Goal: Contribute content

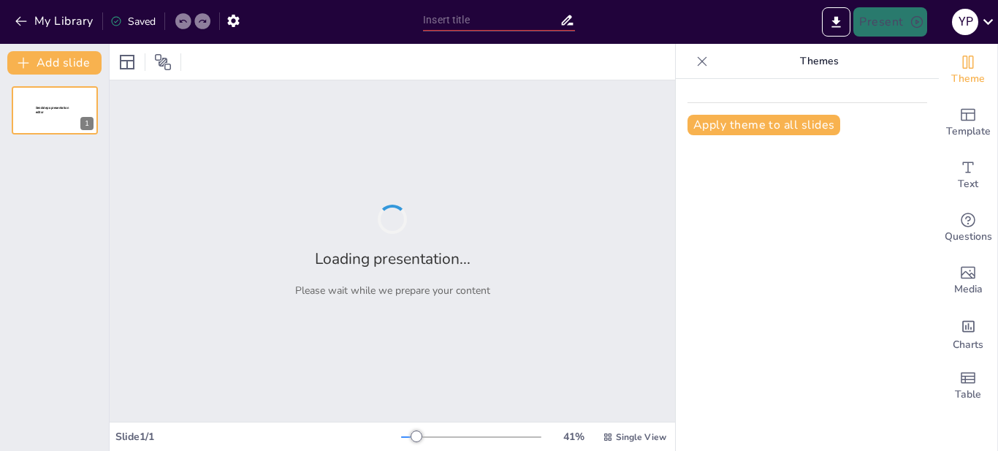
type input "Pensamientos Eternos: Lecciones de Filósofos Reconocidos"
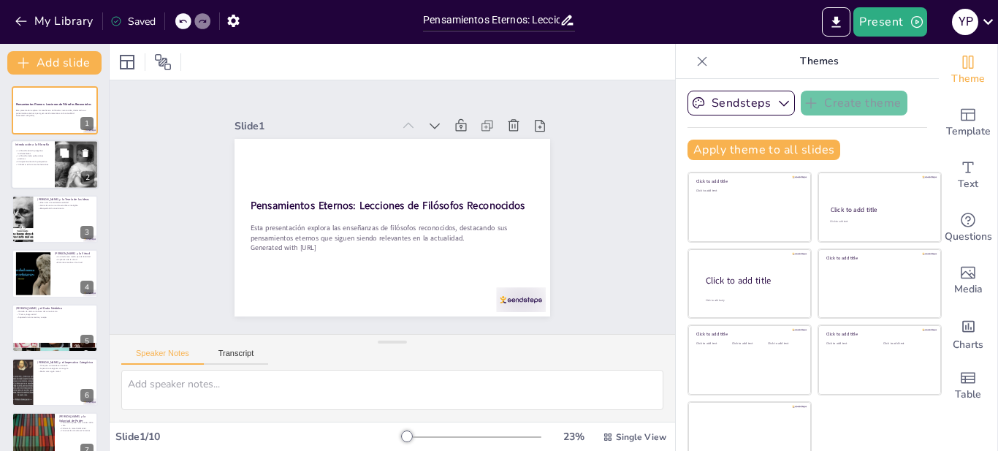
click at [57, 175] on div at bounding box center [77, 165] width 88 height 50
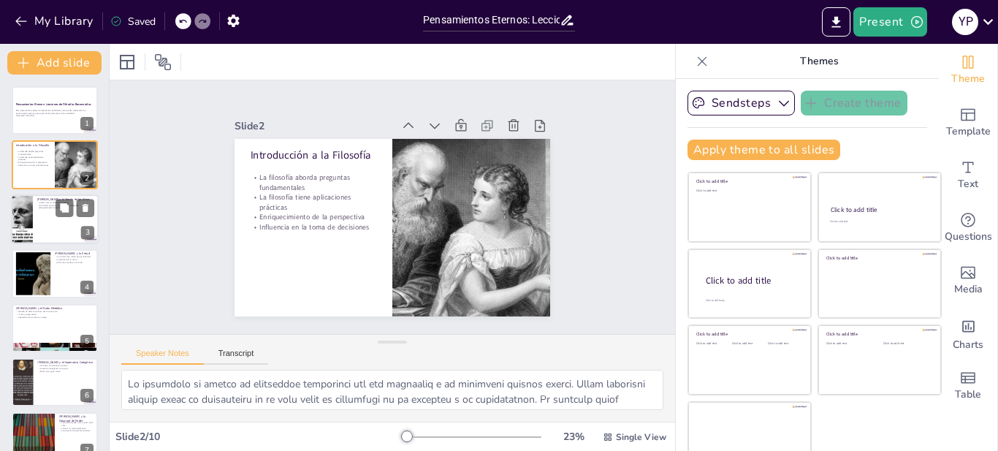
click at [55, 224] on div at bounding box center [55, 219] width 88 height 50
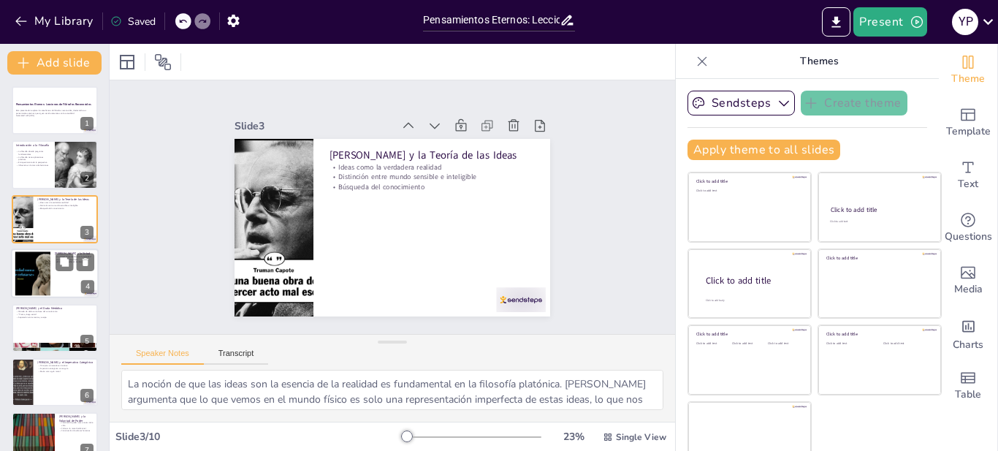
click at [53, 277] on div at bounding box center [55, 273] width 88 height 50
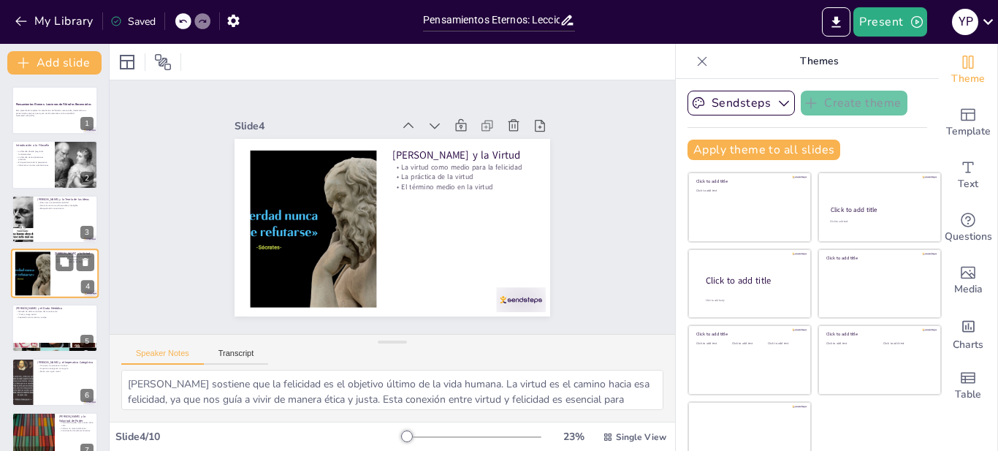
scroll to position [11, 0]
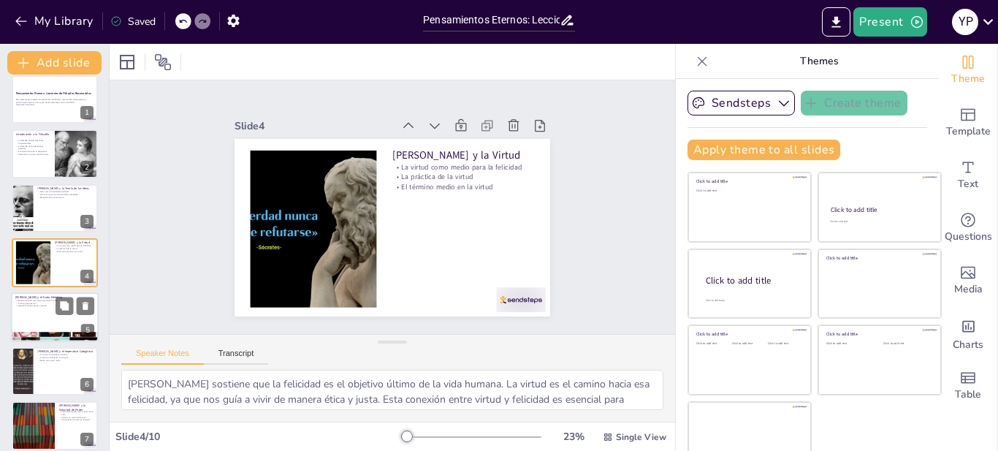
click at [56, 322] on div at bounding box center [55, 317] width 88 height 50
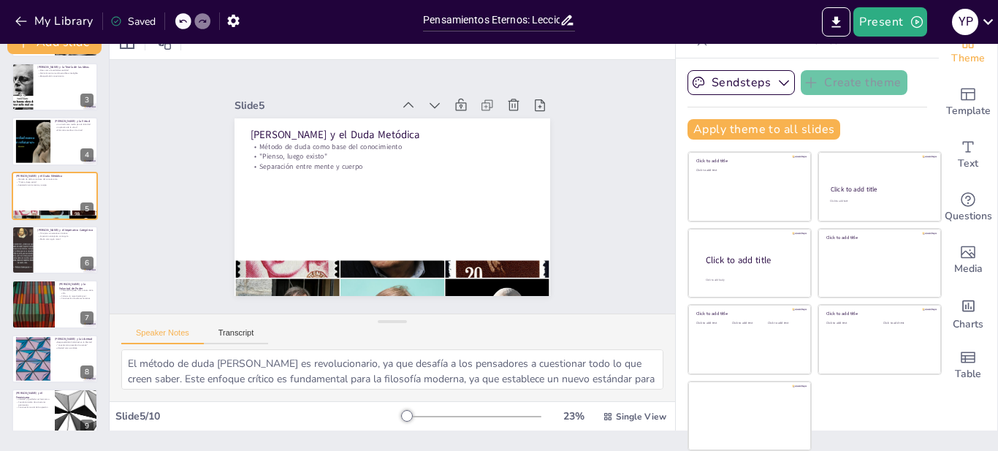
scroll to position [185, 0]
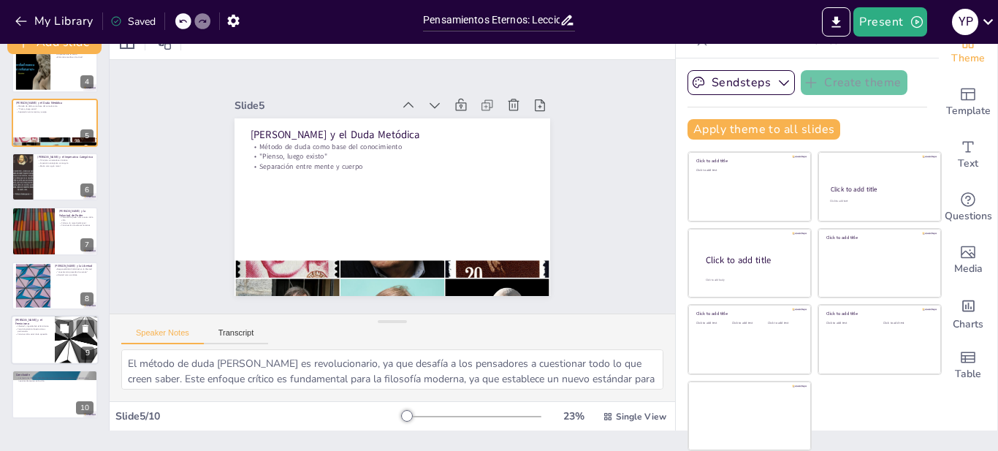
click at [57, 348] on div at bounding box center [77, 340] width 88 height 50
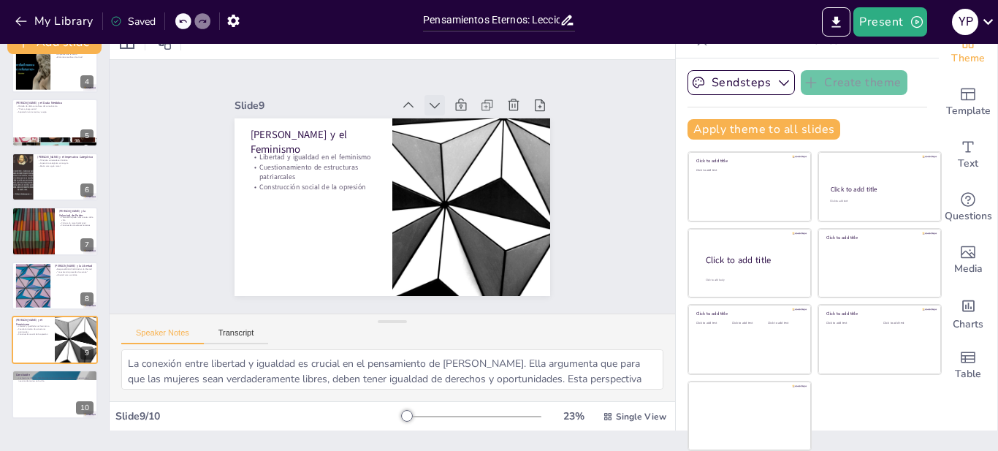
click at [430, 103] on icon at bounding box center [435, 106] width 10 height 6
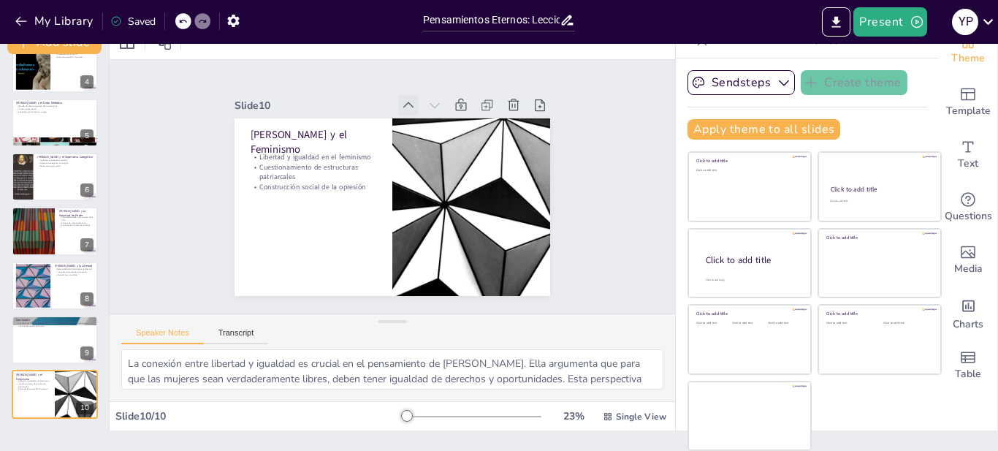
click at [401, 100] on icon at bounding box center [408, 105] width 15 height 15
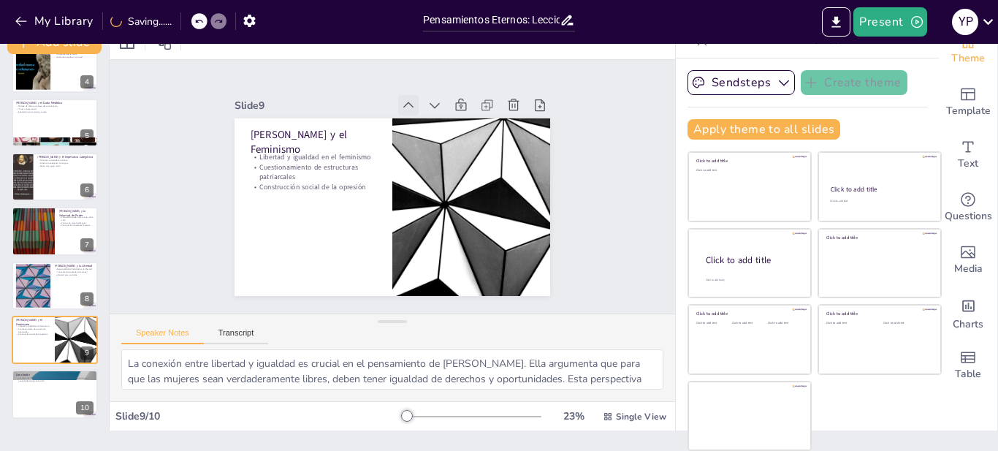
click at [401, 98] on icon at bounding box center [408, 105] width 15 height 15
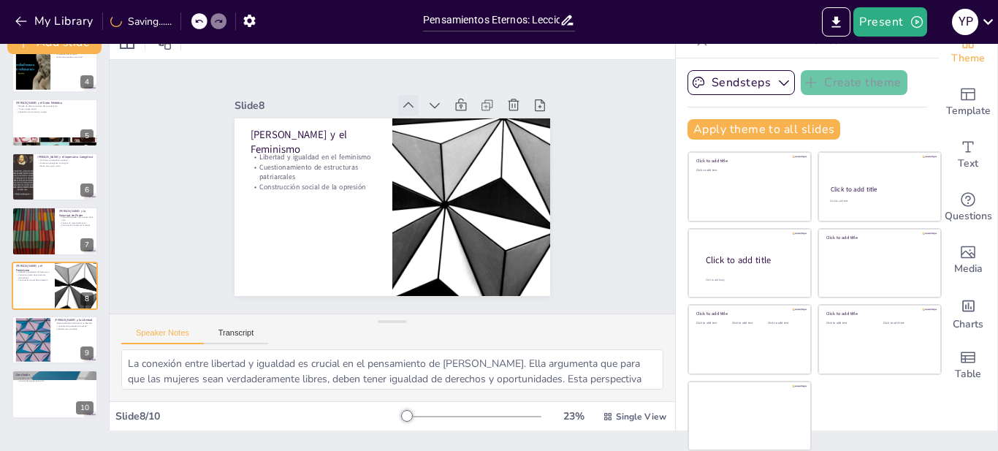
click at [409, 99] on icon at bounding box center [417, 107] width 16 height 16
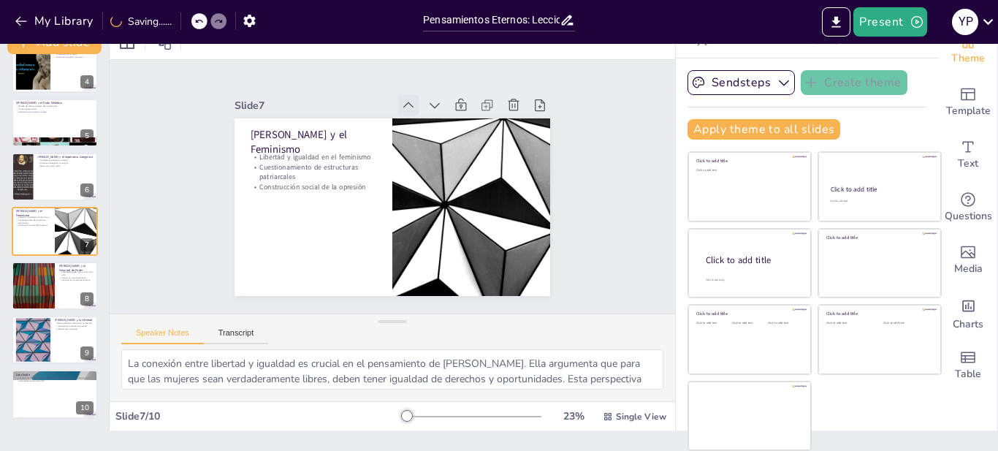
click at [409, 99] on icon at bounding box center [417, 107] width 16 height 16
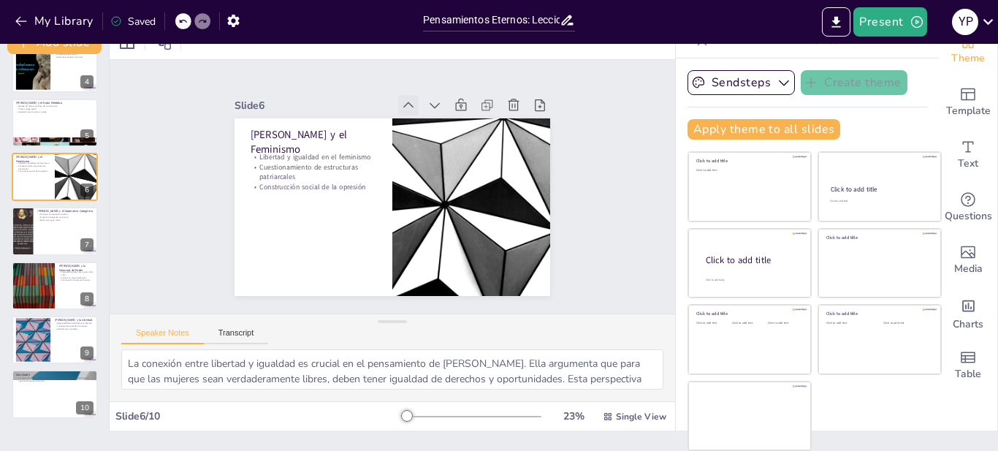
click at [409, 99] on icon at bounding box center [417, 107] width 16 height 16
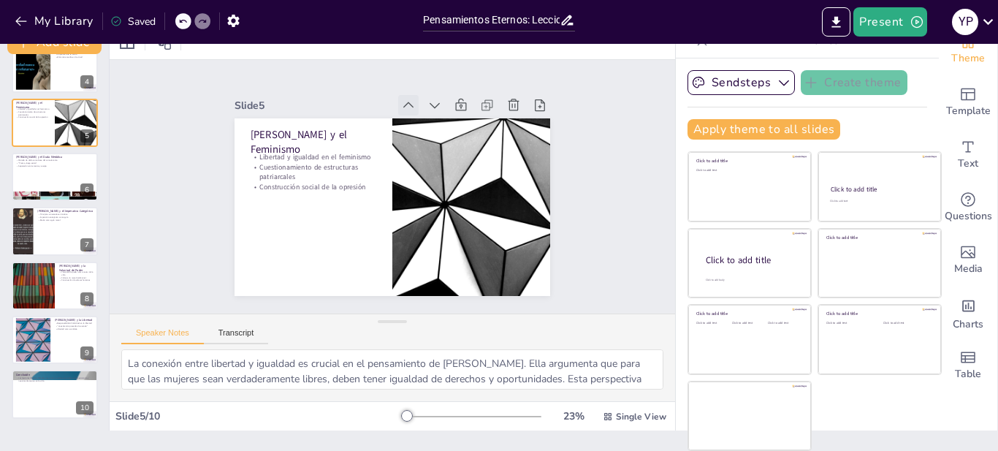
click at [409, 99] on icon at bounding box center [417, 107] width 16 height 16
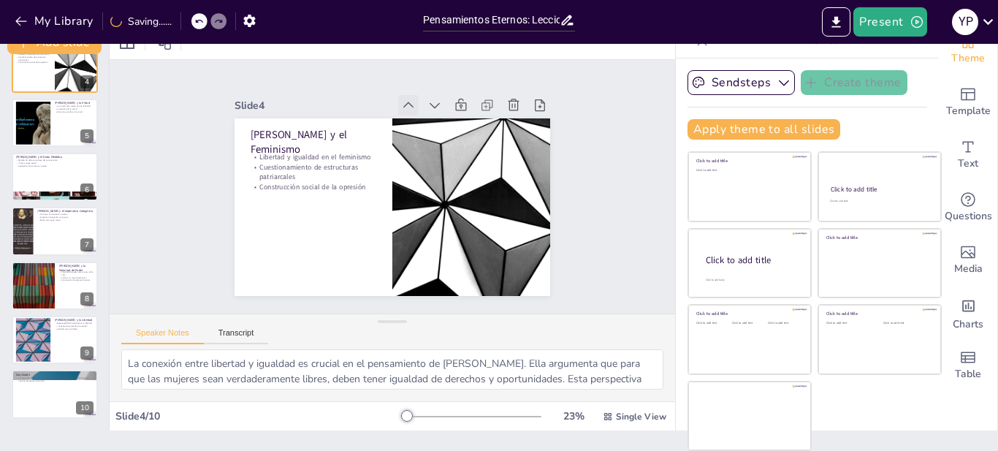
click at [417, 102] on icon at bounding box center [426, 111] width 18 height 18
click at [409, 99] on icon at bounding box center [417, 107] width 16 height 16
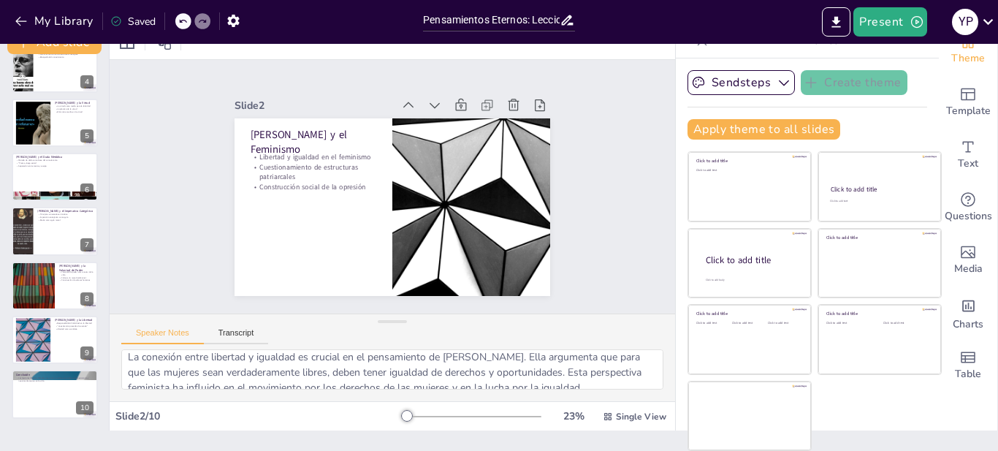
scroll to position [0, 0]
click at [428, 99] on icon at bounding box center [435, 105] width 15 height 15
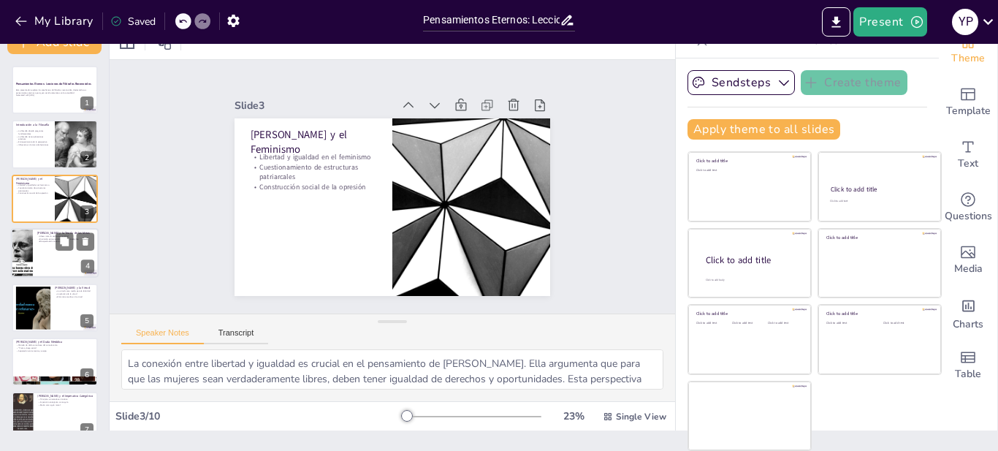
click at [49, 262] on div at bounding box center [55, 253] width 88 height 50
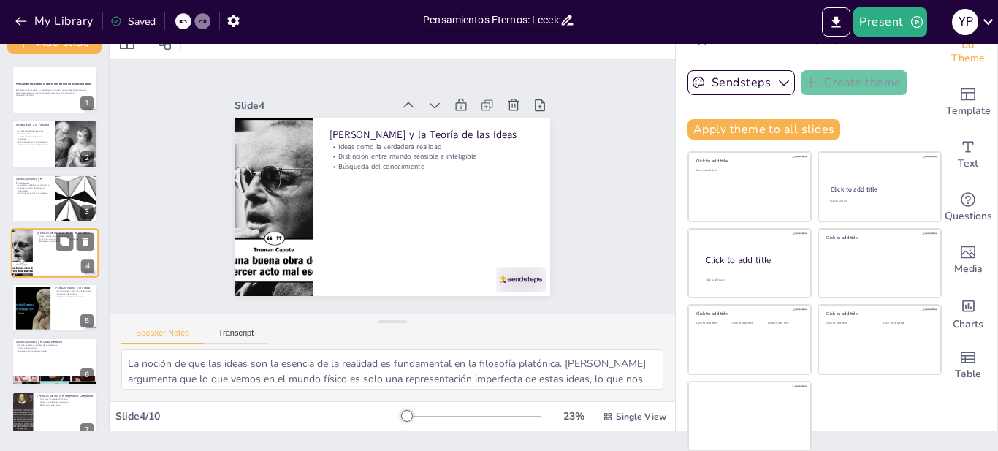
scroll to position [11, 0]
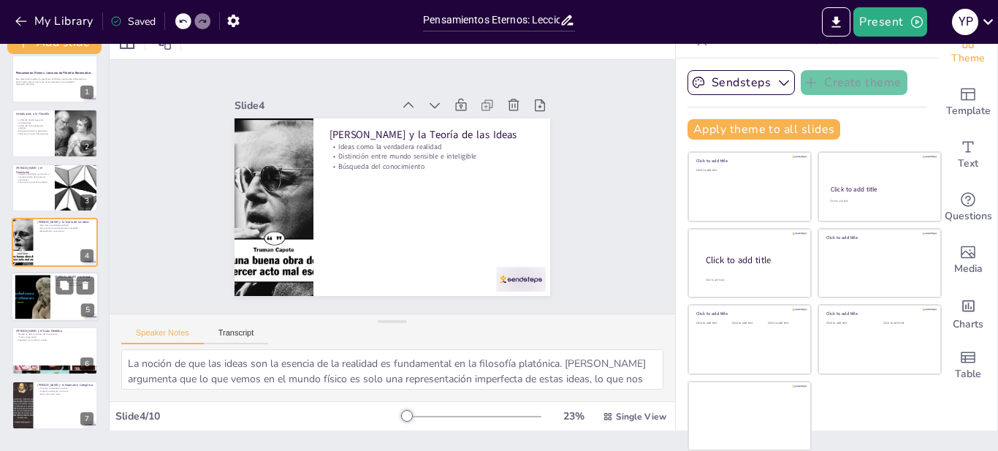
click at [48, 292] on div at bounding box center [32, 296] width 59 height 45
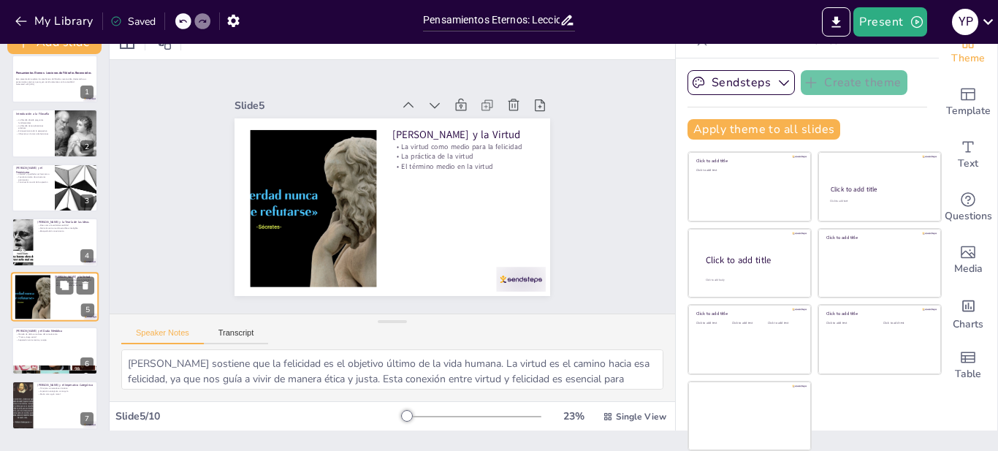
scroll to position [65, 0]
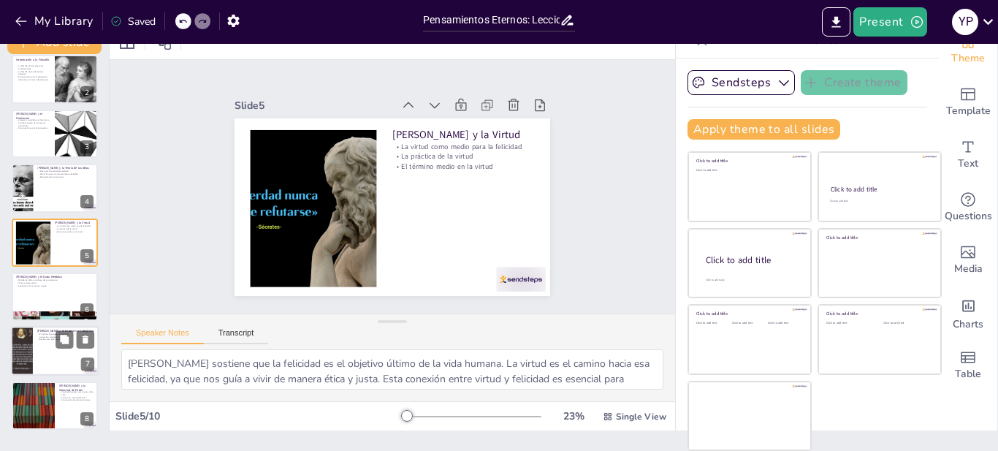
click at [50, 349] on div at bounding box center [55, 352] width 88 height 50
type textarea "La ética [DEMOGRAPHIC_DATA] se basa en la idea de que nuestras acciones deben s…"
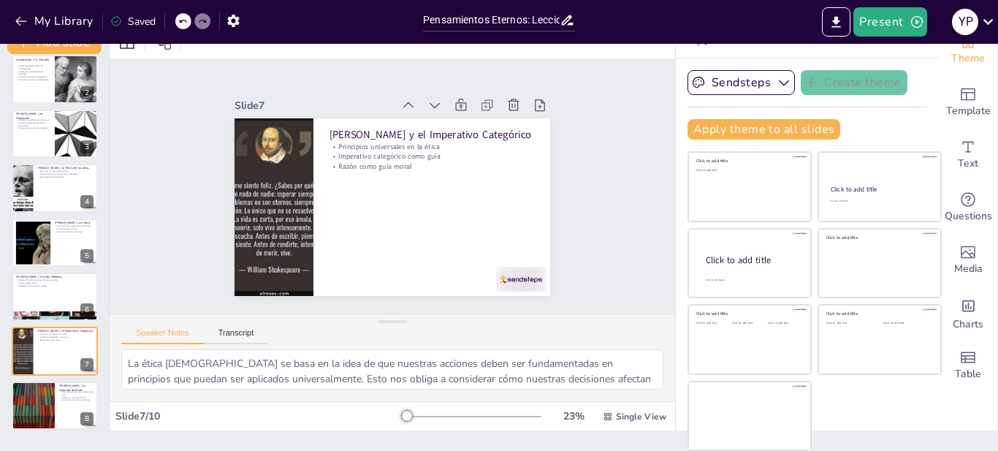
scroll to position [174, 0]
